Goal: Information Seeking & Learning: Learn about a topic

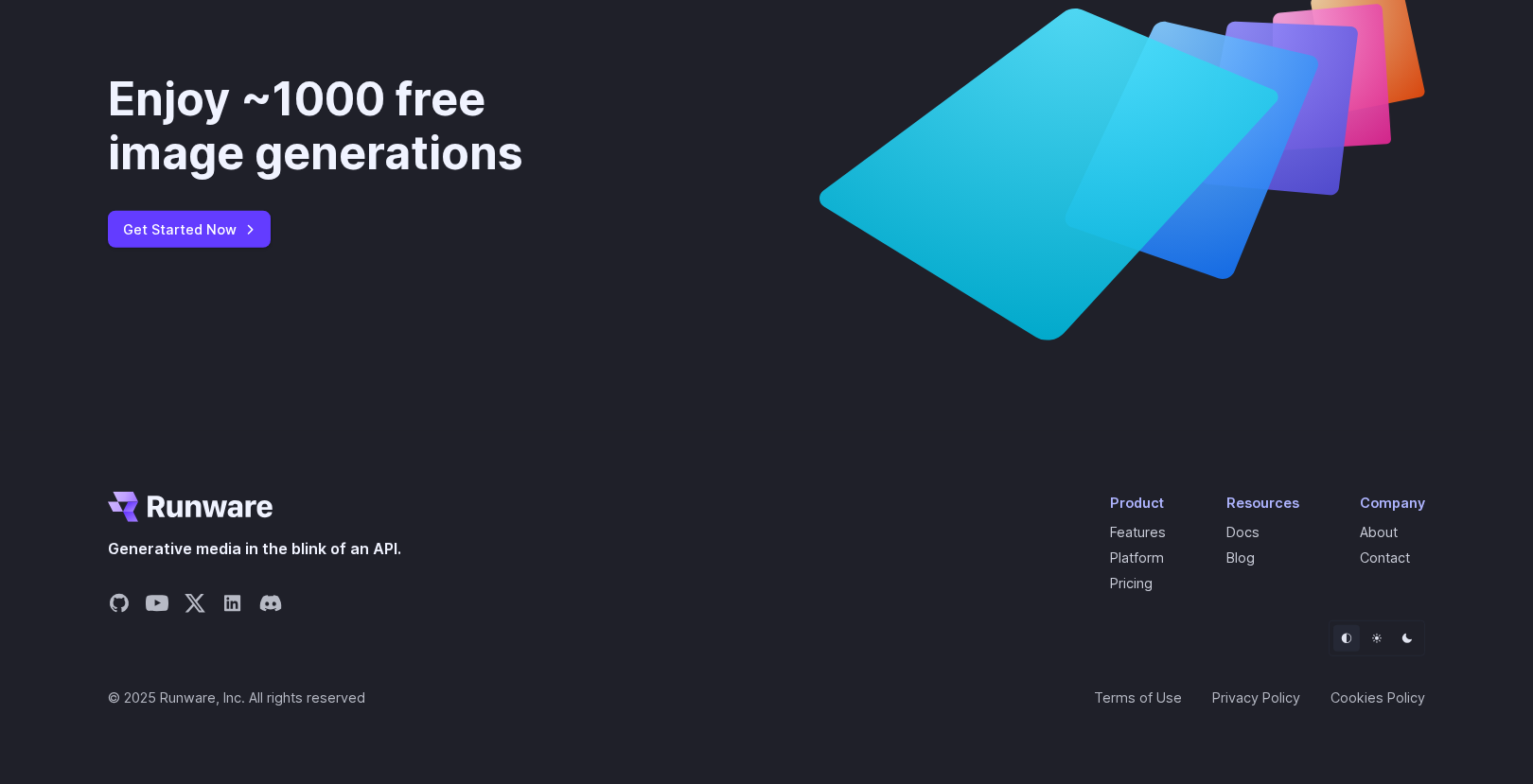
scroll to position [7273, 0]
click at [1153, 591] on link "Pricing" at bounding box center [1131, 583] width 42 height 16
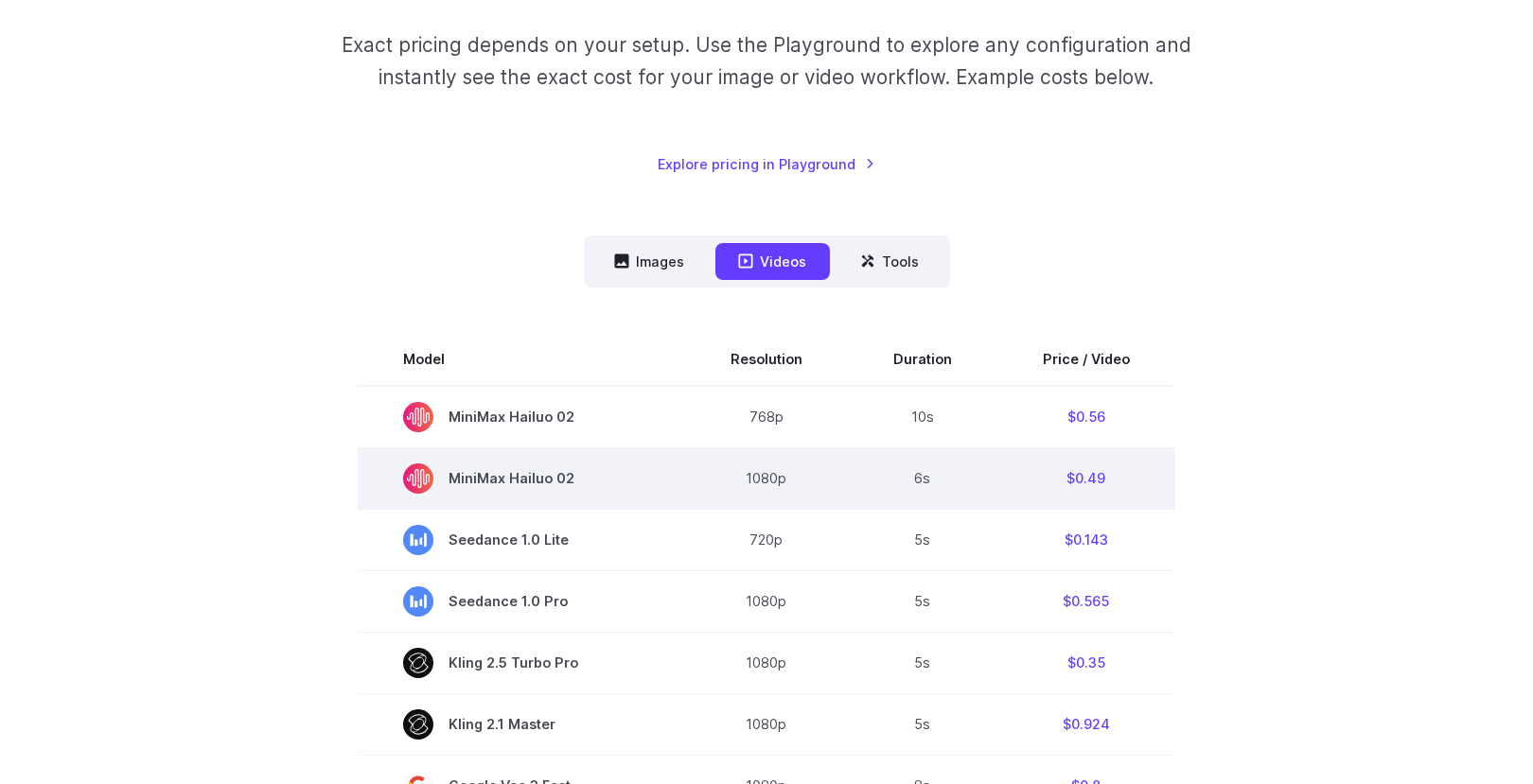
scroll to position [302, 0]
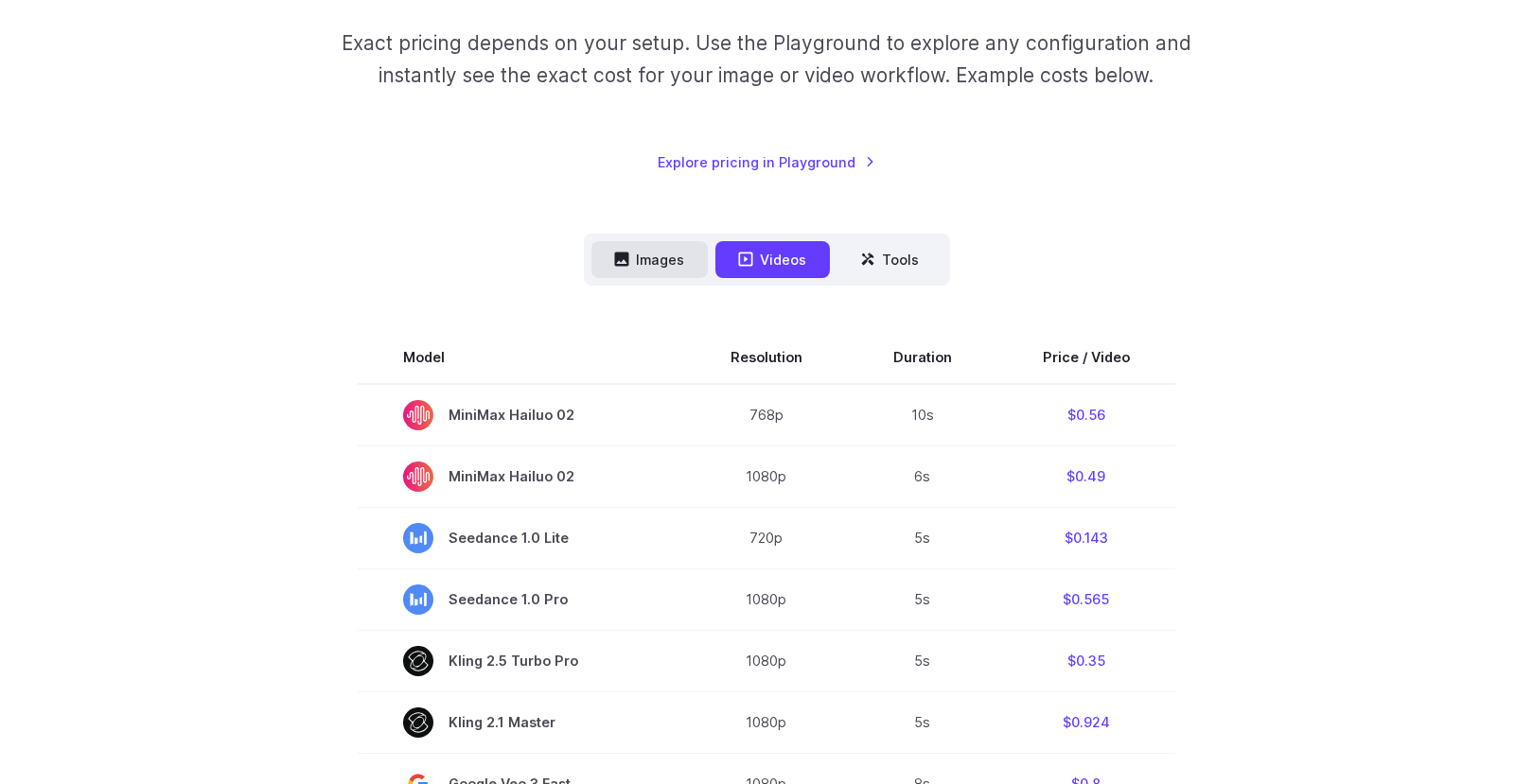
click at [667, 259] on button "Images" at bounding box center [649, 259] width 116 height 36
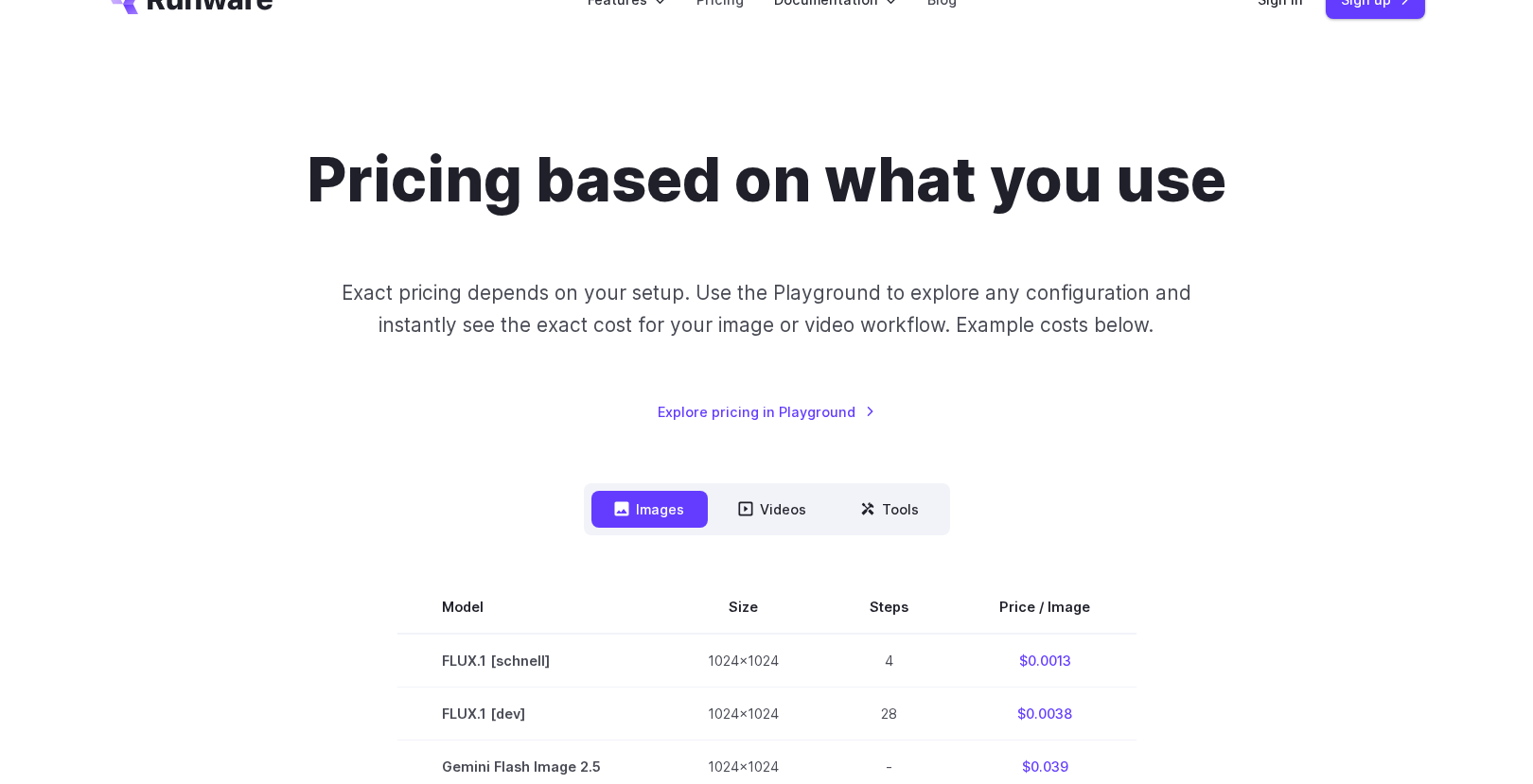
scroll to position [0, 0]
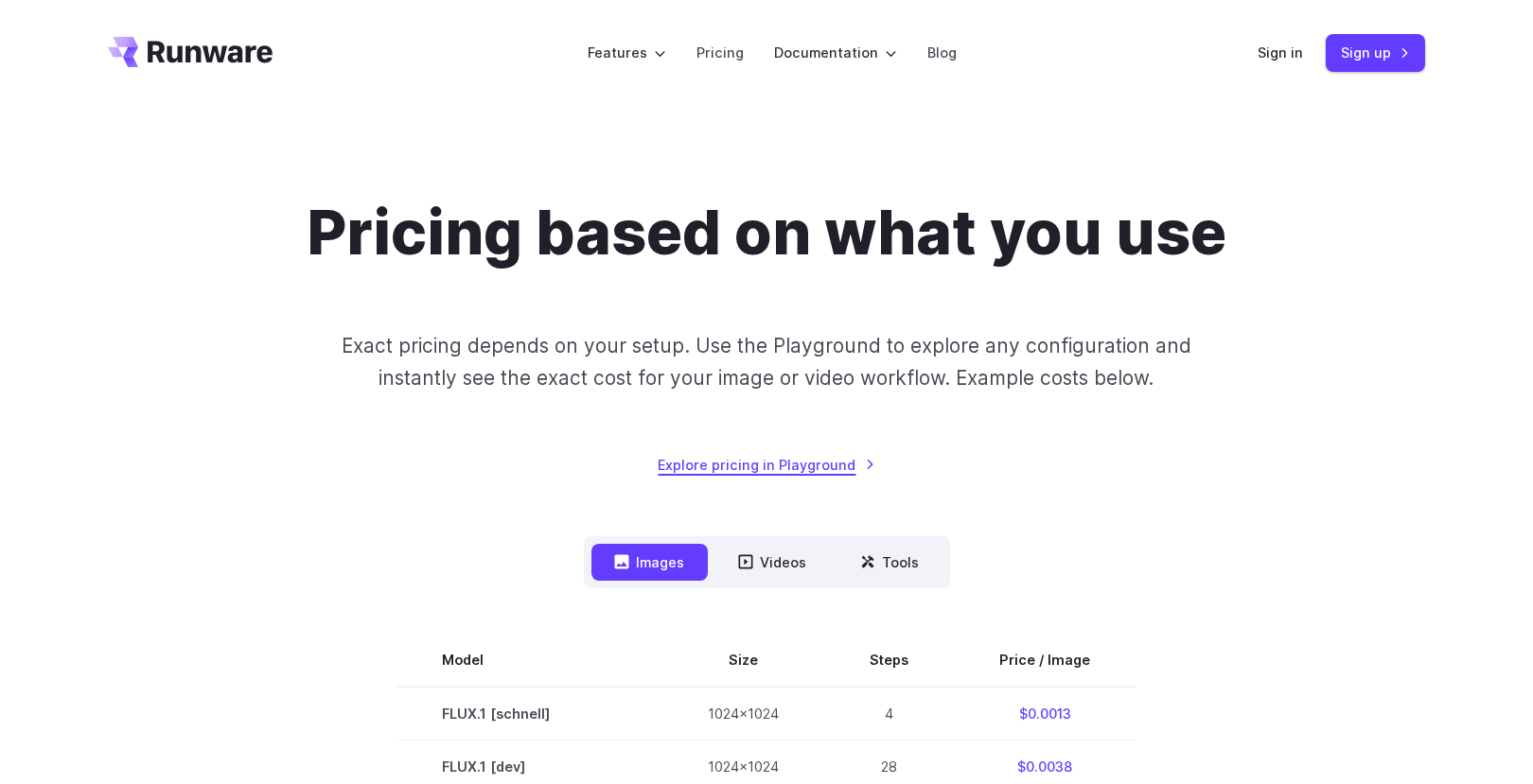
click at [813, 463] on link "Explore pricing in Playground" at bounding box center [767, 465] width 217 height 22
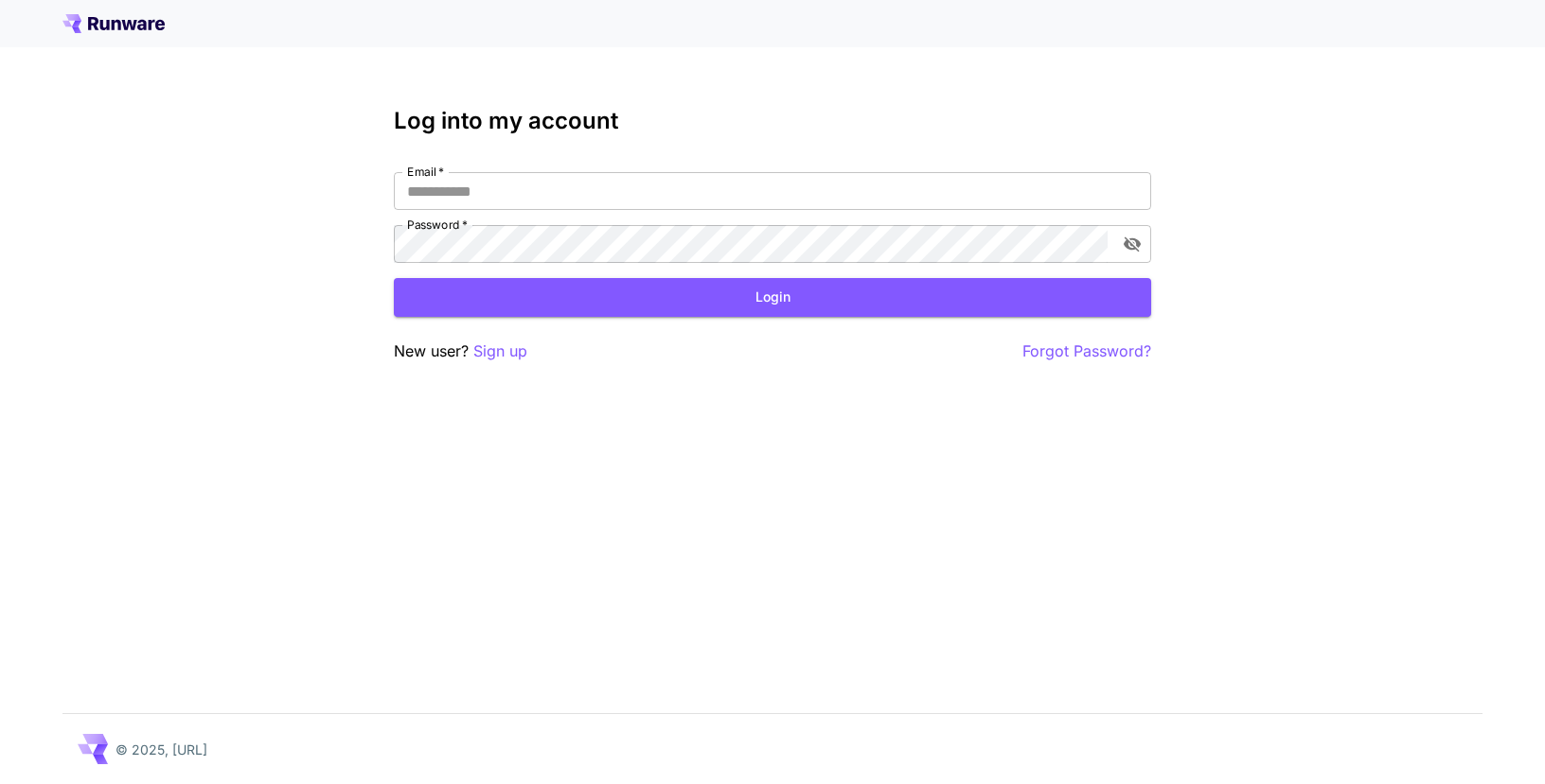
click at [103, 22] on icon at bounding box center [113, 23] width 102 height 19
click at [97, 25] on icon at bounding box center [113, 23] width 102 height 19
